Goal: Transaction & Acquisition: Purchase product/service

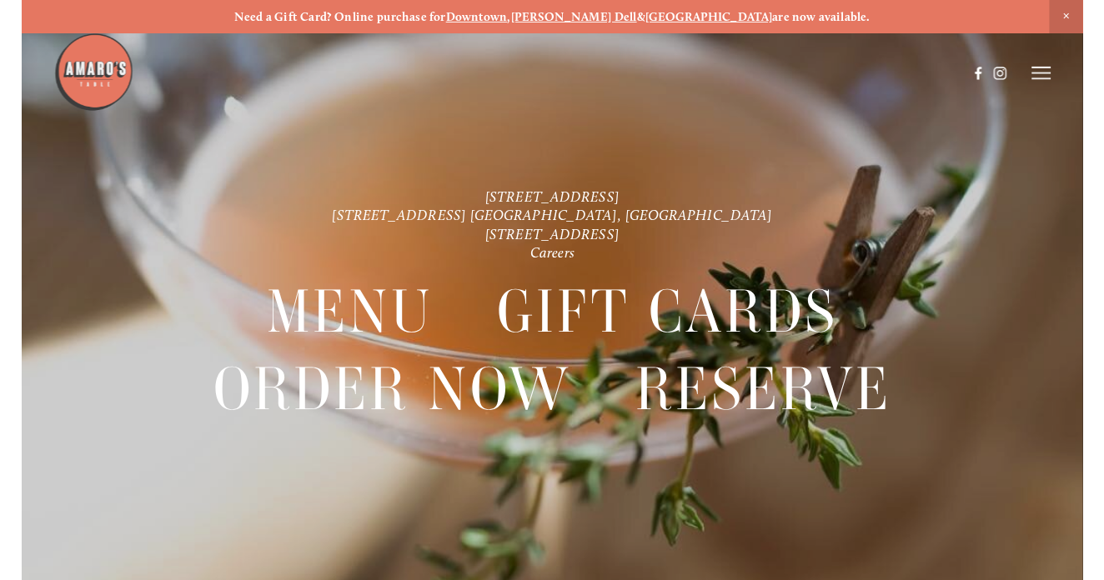
scroll to position [-9, 0]
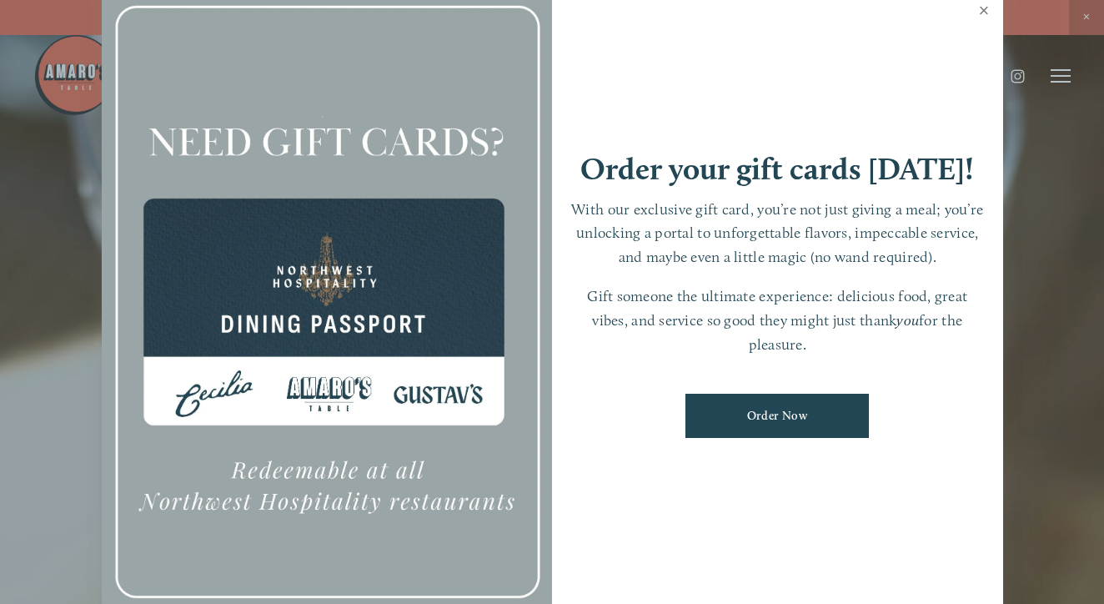
click at [991, 35] on link "Close" at bounding box center [984, 12] width 33 height 47
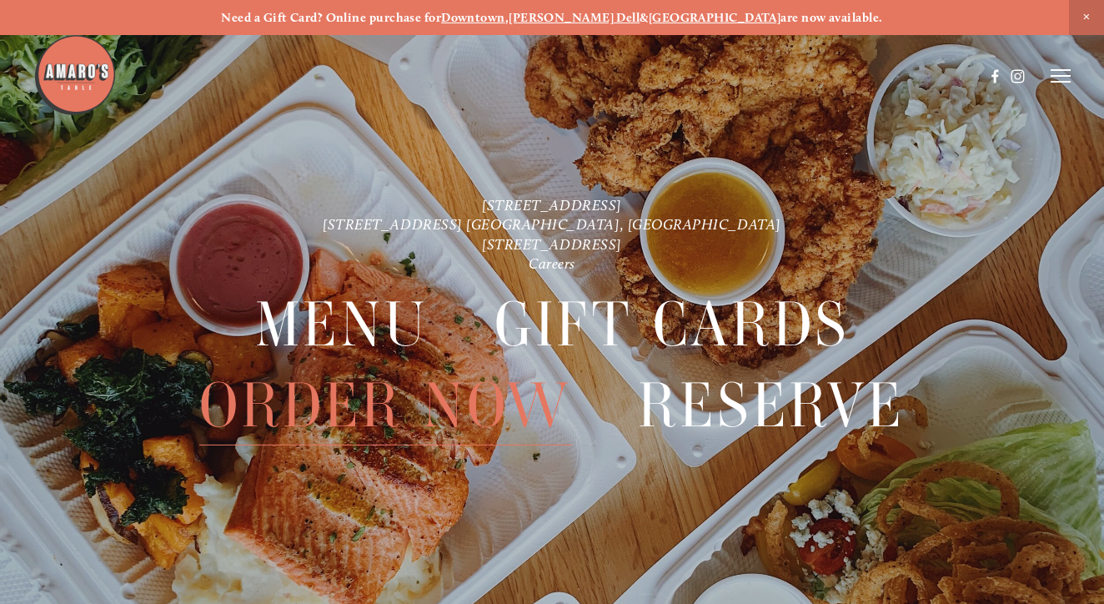
click at [395, 387] on span "Order Now" at bounding box center [385, 405] width 373 height 80
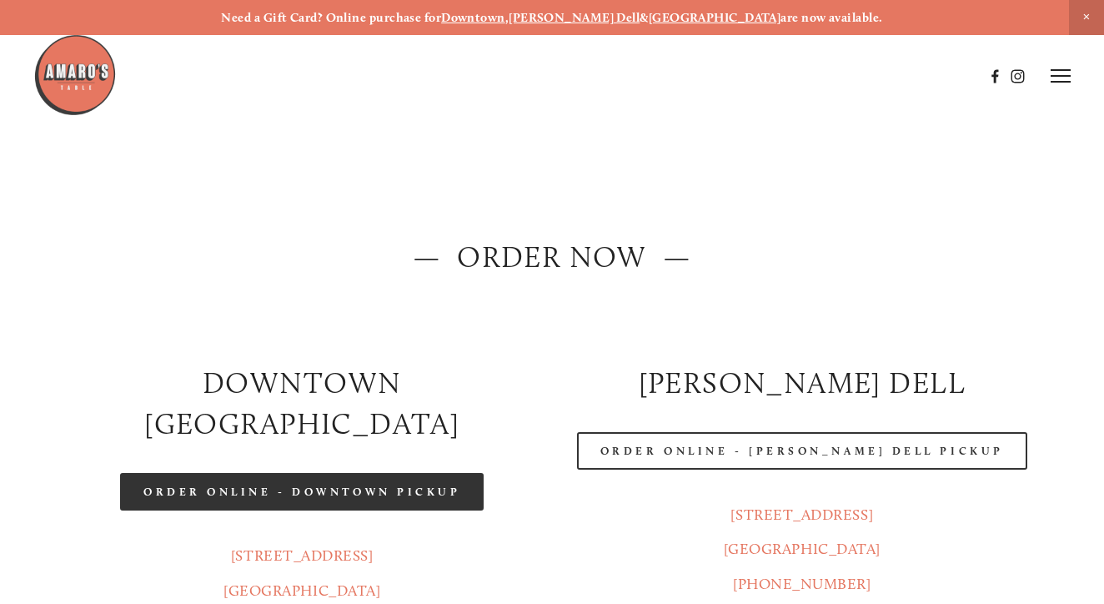
click at [450, 473] on link "Order Online - Downtown pickup" at bounding box center [302, 492] width 364 height 38
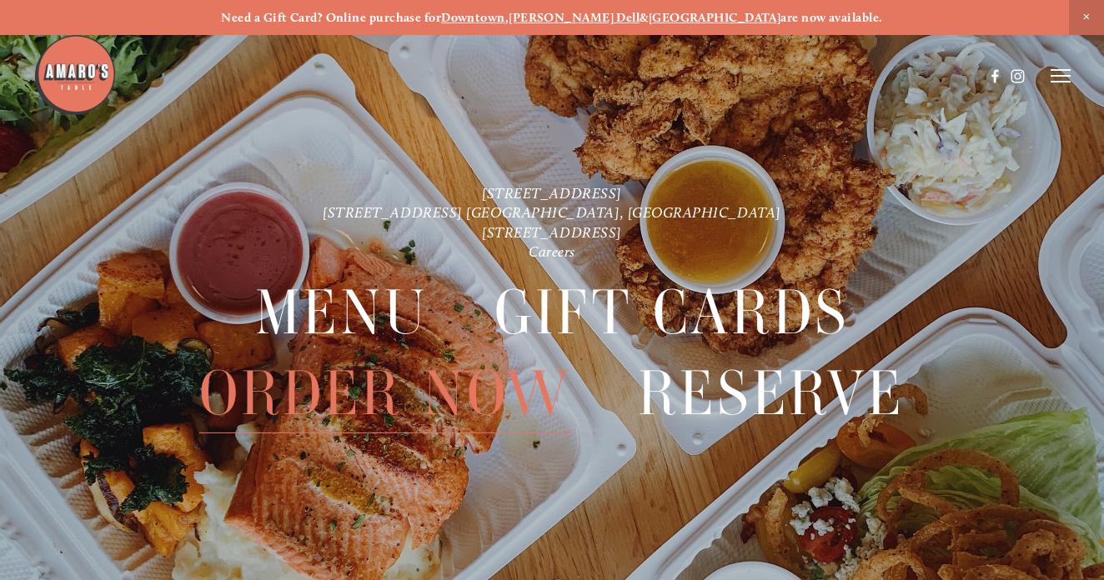
click at [326, 400] on span "Order Now" at bounding box center [385, 394] width 373 height 80
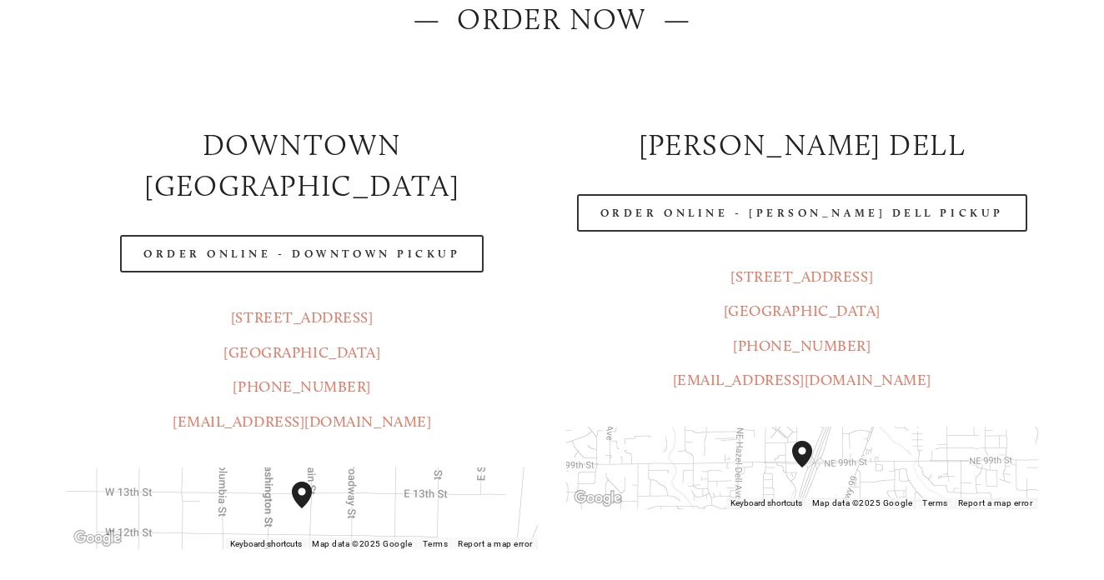
scroll to position [240, 0]
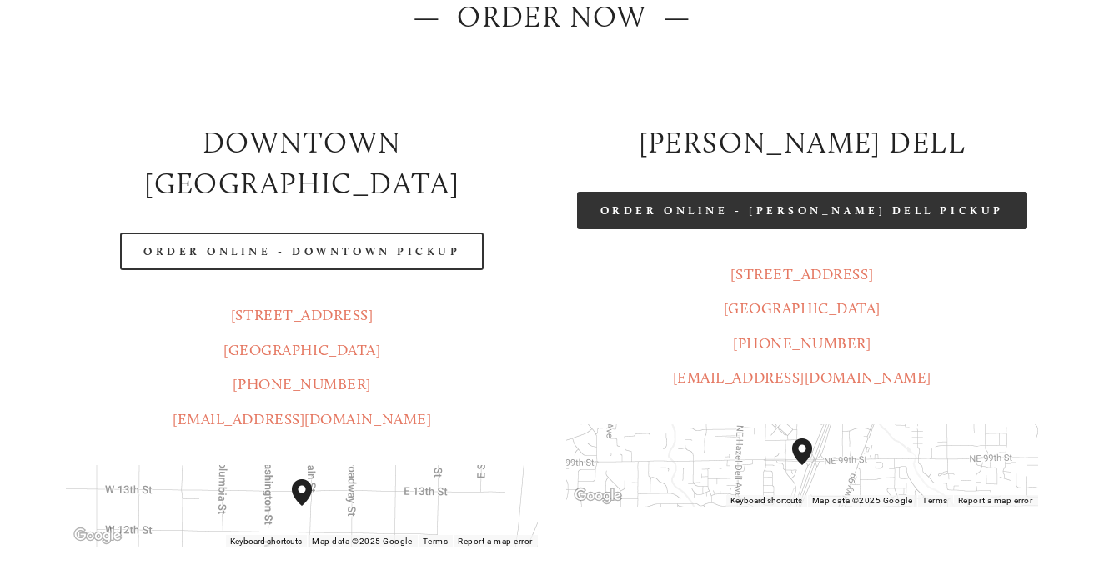
click at [657, 215] on link "Order Online - [PERSON_NAME] Dell Pickup" at bounding box center [802, 211] width 450 height 38
